Goal: Information Seeking & Learning: Learn about a topic

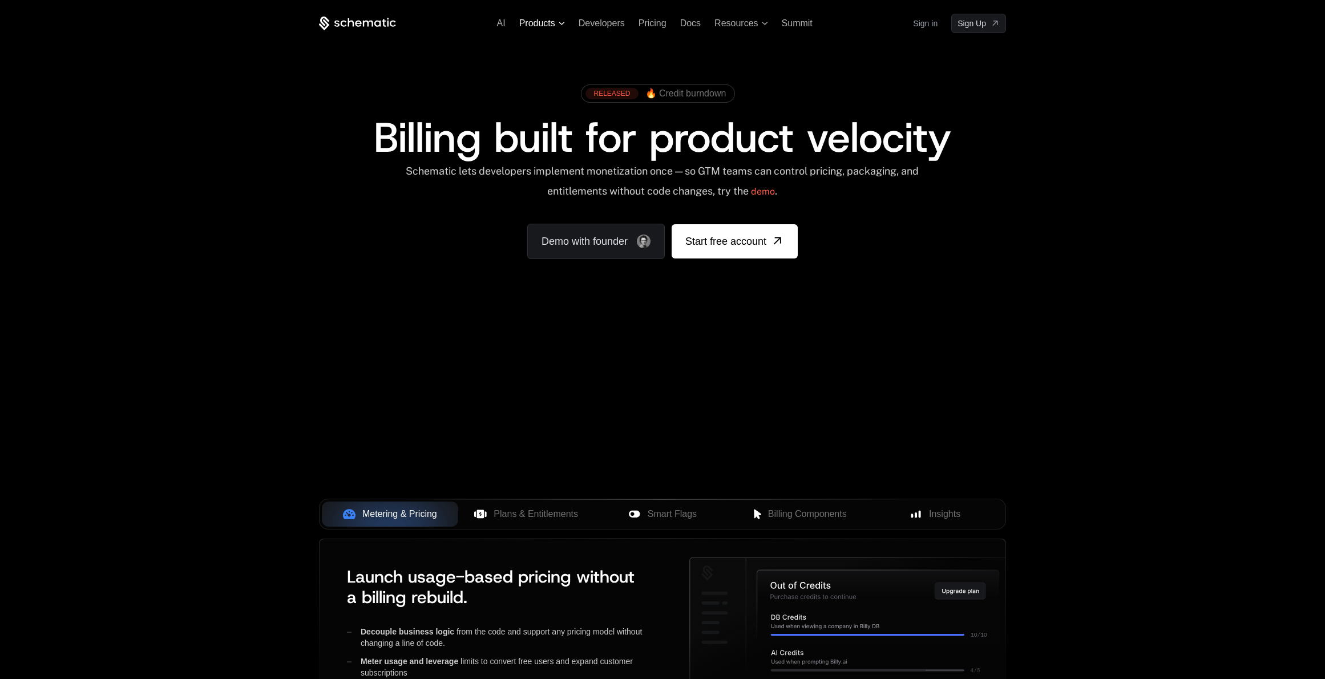
click at [550, 24] on span "Products" at bounding box center [537, 23] width 36 height 10
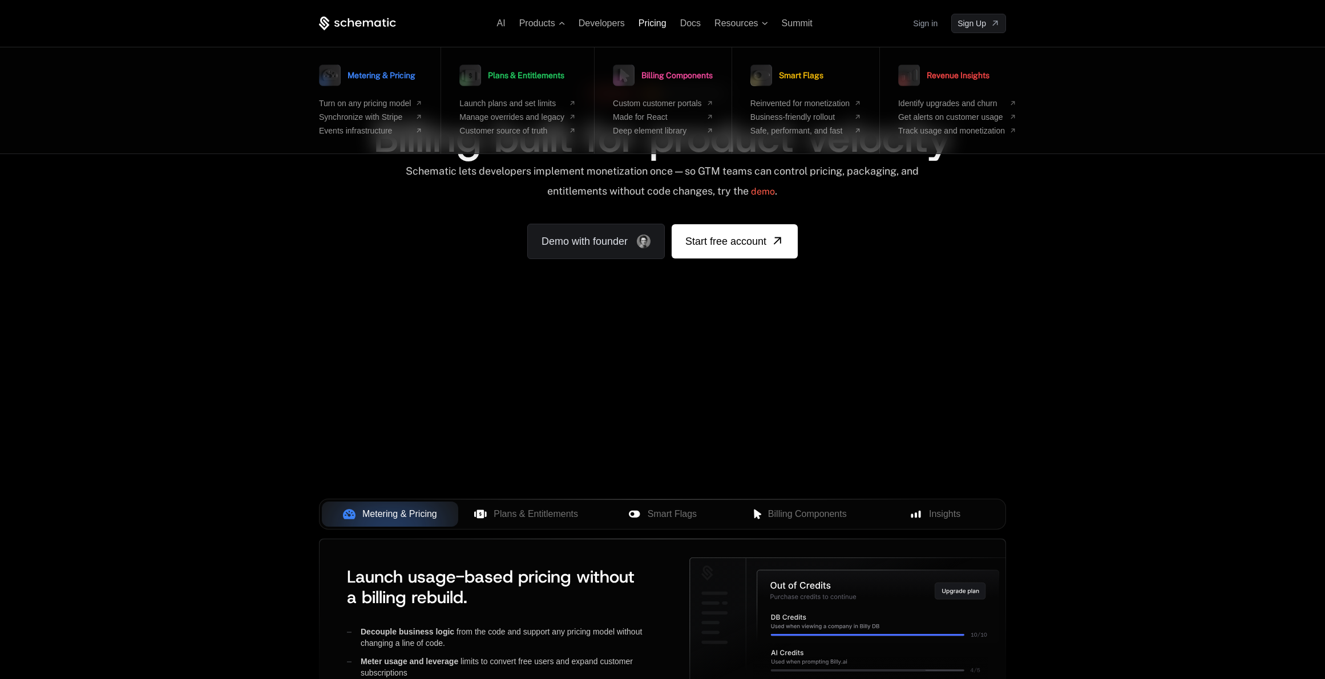
click at [657, 25] on span "Pricing" at bounding box center [652, 23] width 28 height 10
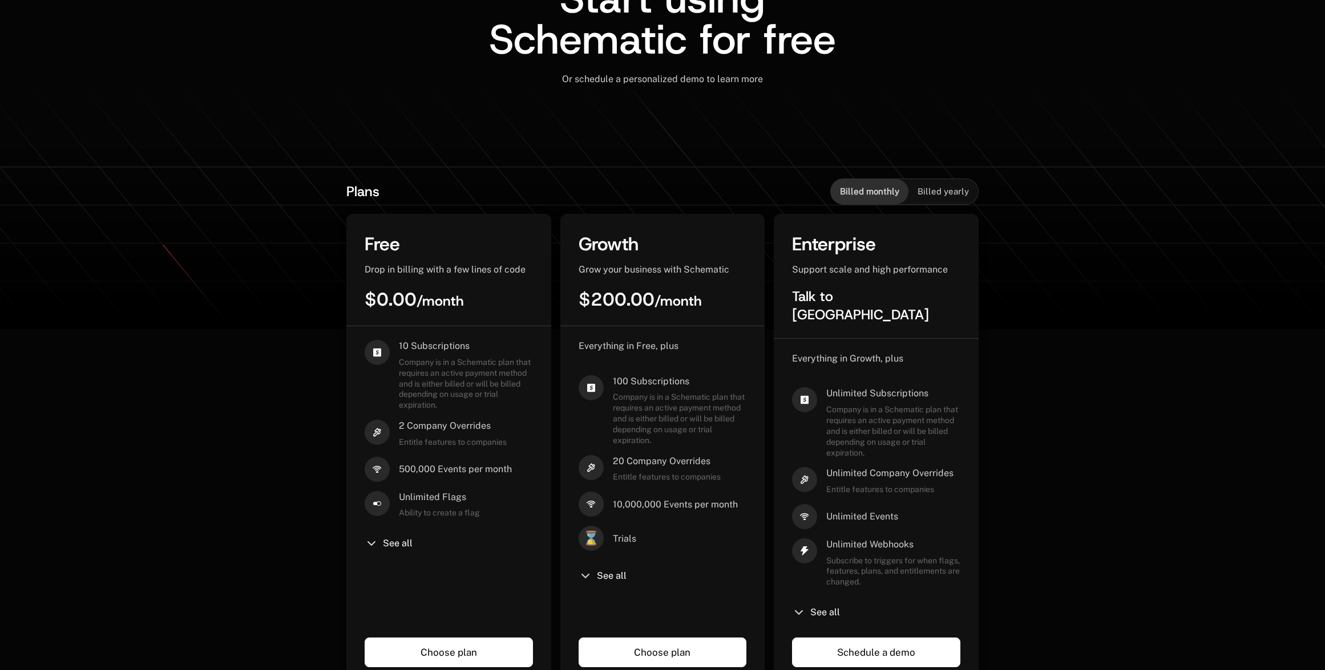
scroll to position [173, 0]
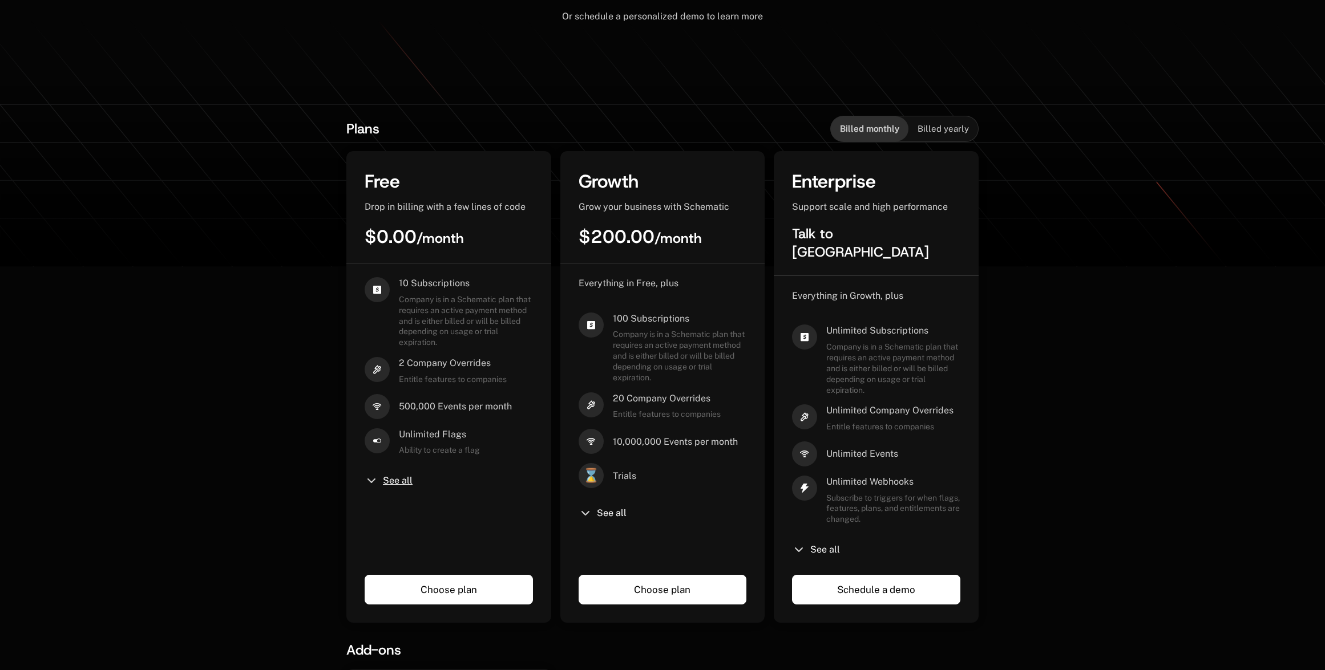
click at [384, 483] on span "See all" at bounding box center [398, 480] width 30 height 9
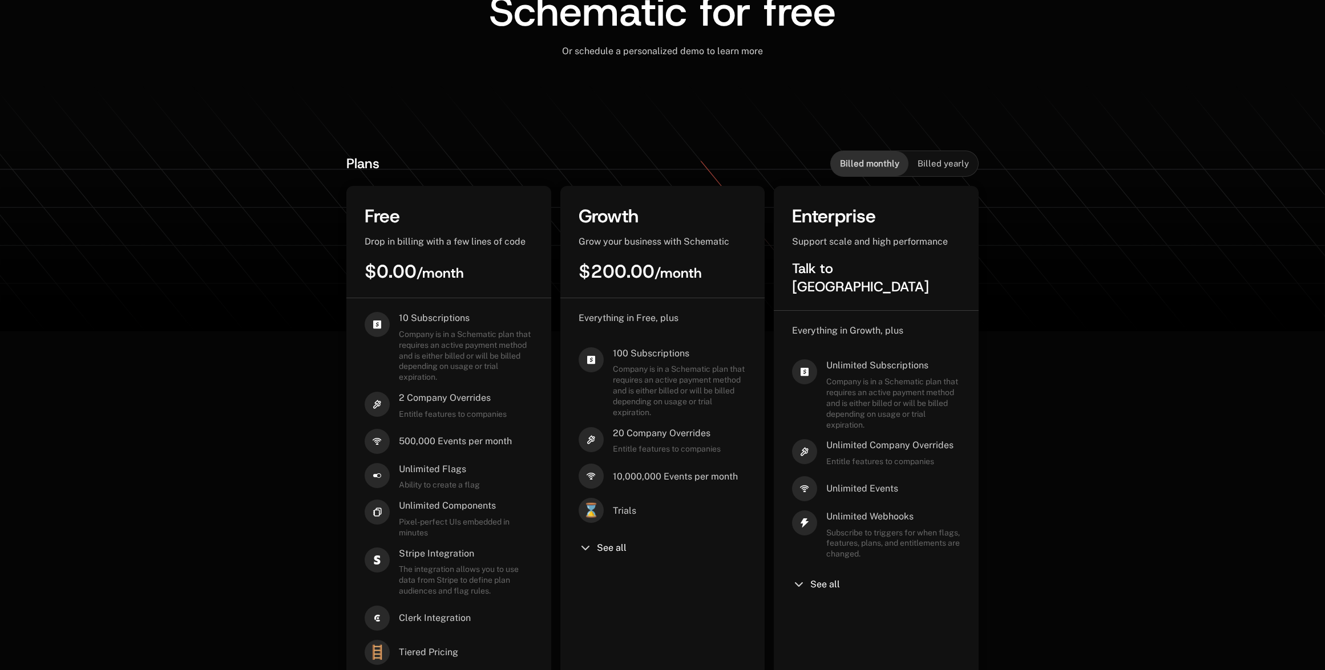
scroll to position [0, 0]
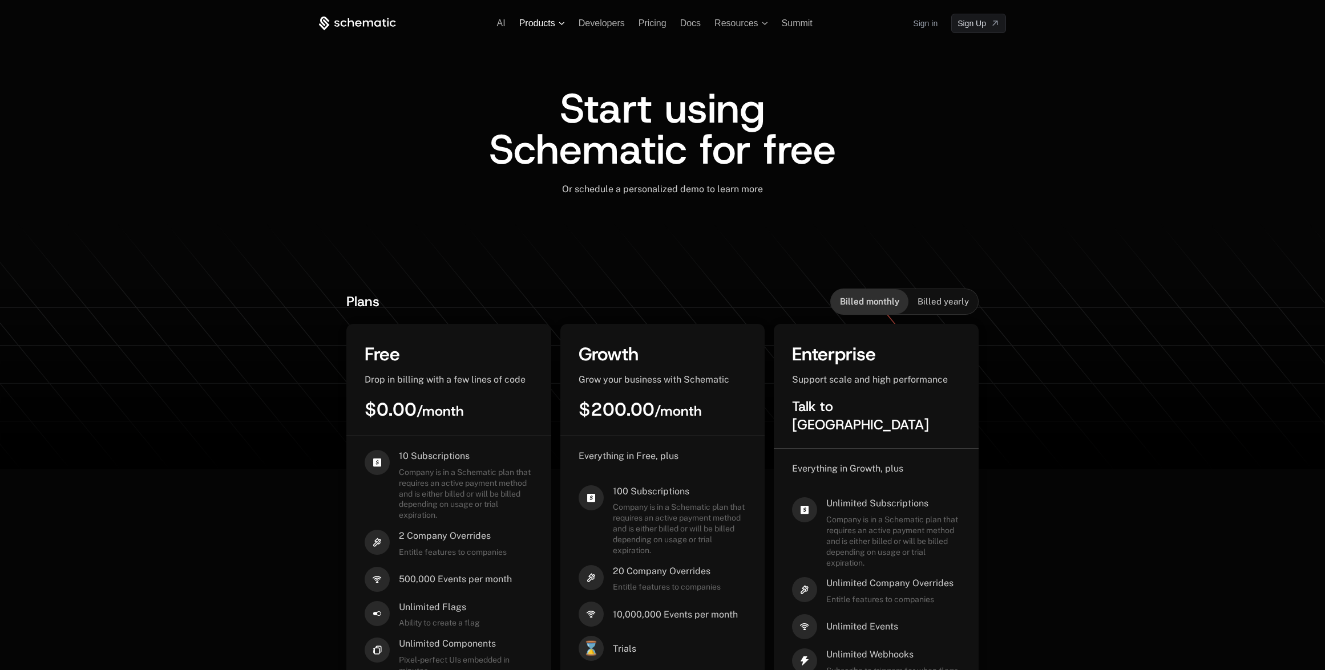
click at [536, 25] on span "Products" at bounding box center [537, 23] width 36 height 10
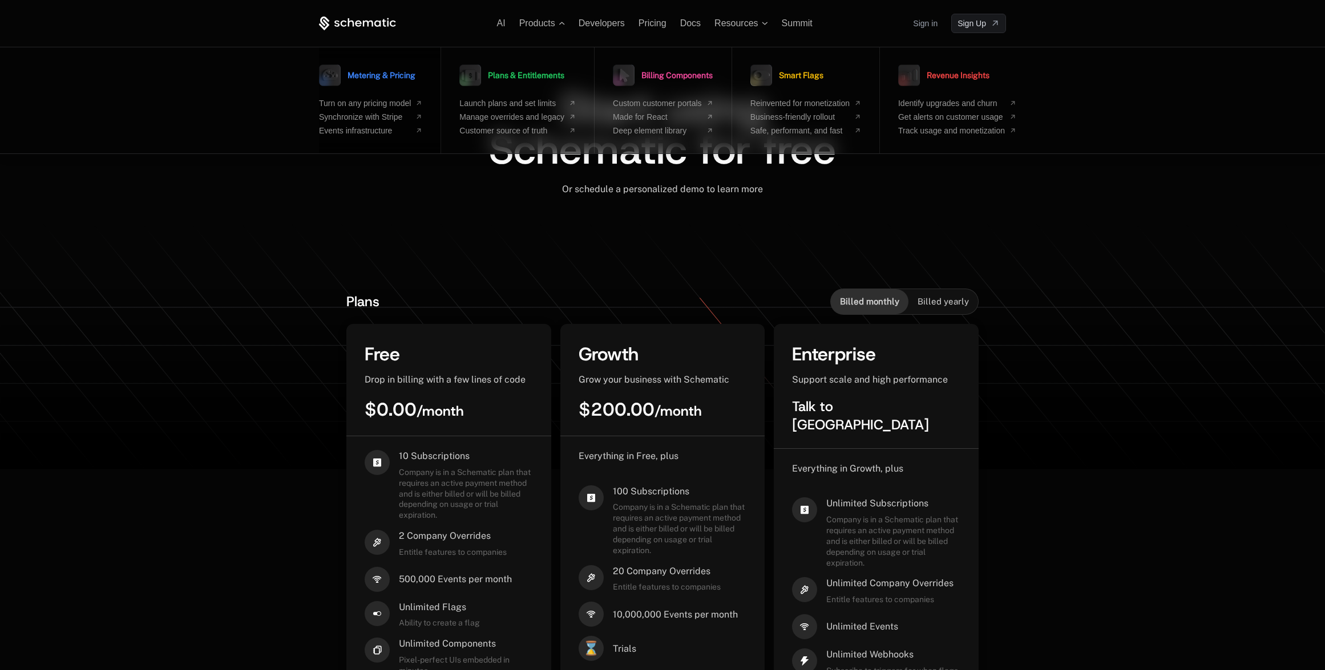
click at [383, 76] on span "Metering & Pricing" at bounding box center [381, 75] width 68 height 8
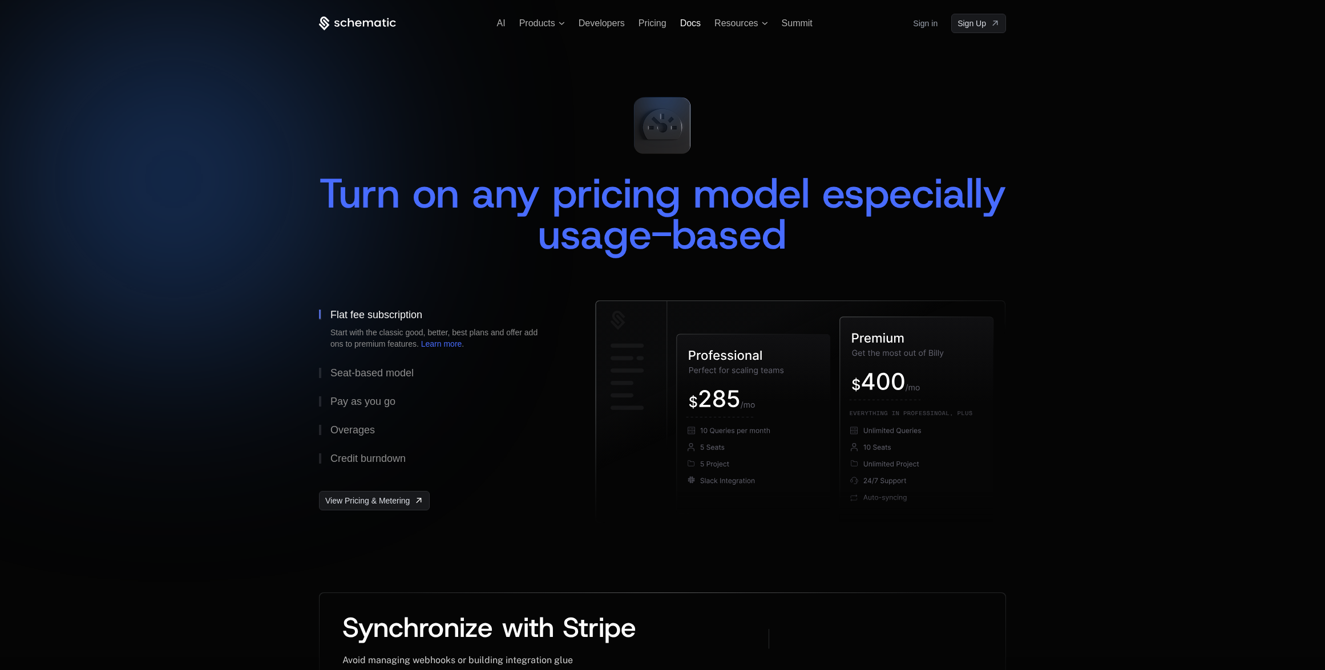
click at [691, 21] on span "Docs" at bounding box center [690, 23] width 21 height 10
